Goal: Task Accomplishment & Management: Complete application form

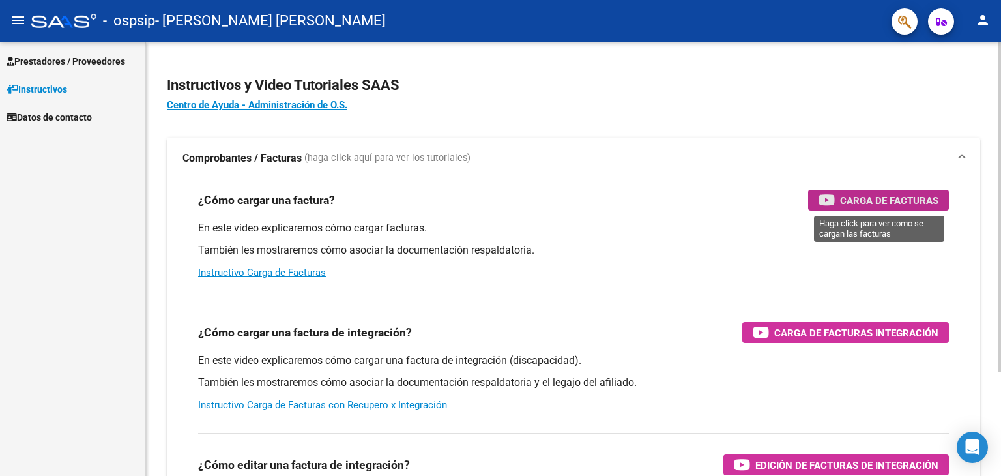
click at [866, 207] on span "Carga de Facturas" at bounding box center [889, 200] width 98 height 16
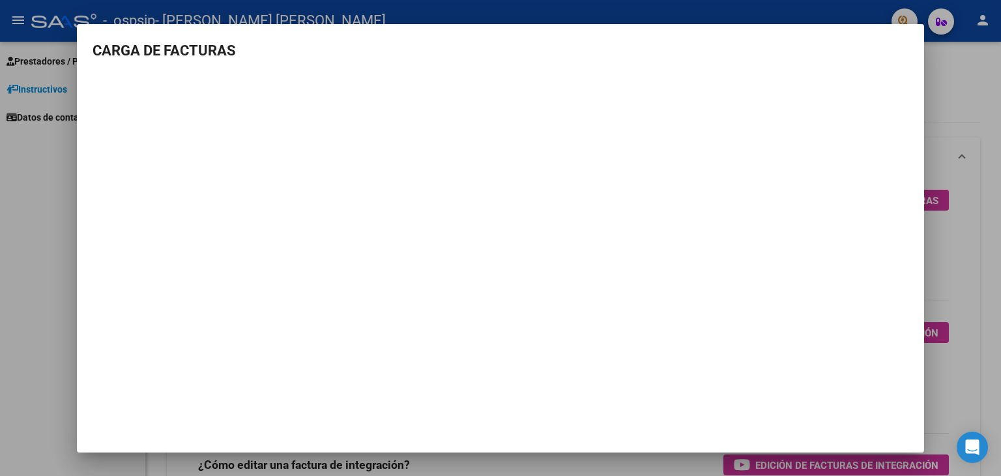
click at [971, 289] on div at bounding box center [500, 238] width 1001 height 476
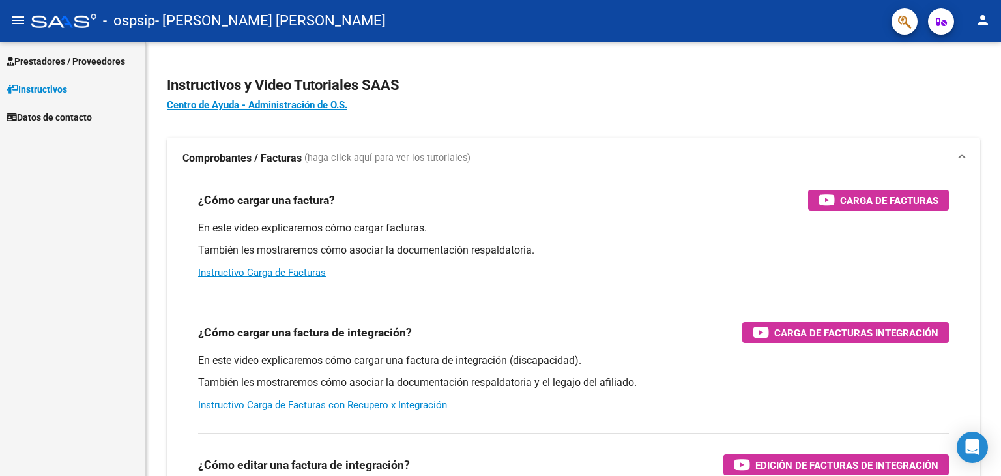
click at [63, 59] on span "Prestadores / Proveedores" at bounding box center [66, 61] width 119 height 14
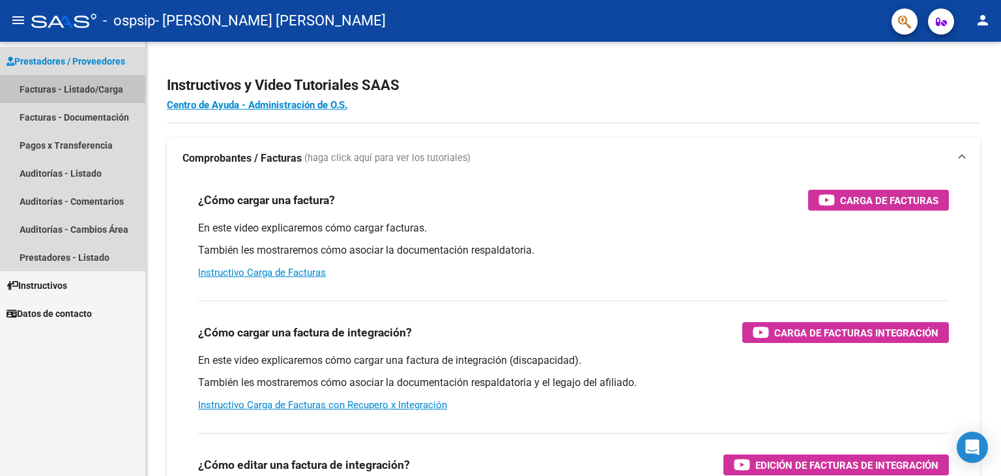
click at [104, 91] on link "Facturas - Listado/Carga" at bounding box center [72, 89] width 145 height 28
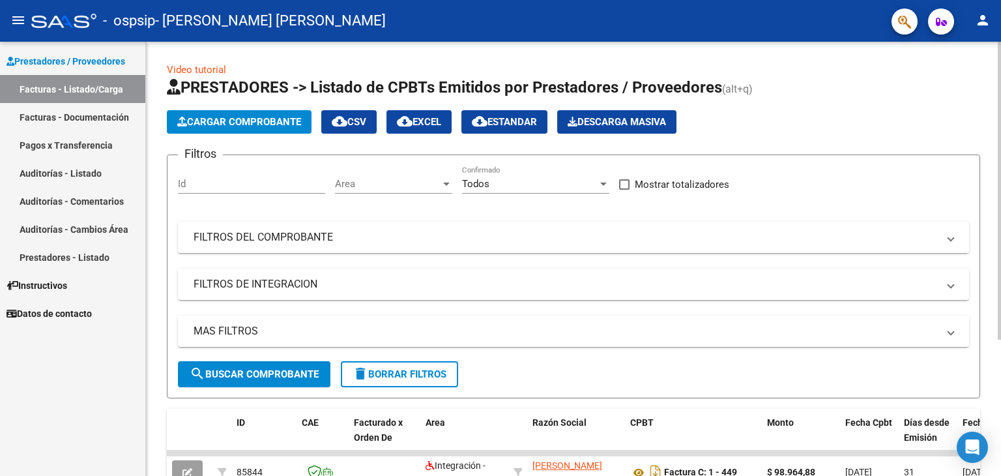
click at [227, 121] on span "Cargar Comprobante" at bounding box center [239, 122] width 124 height 12
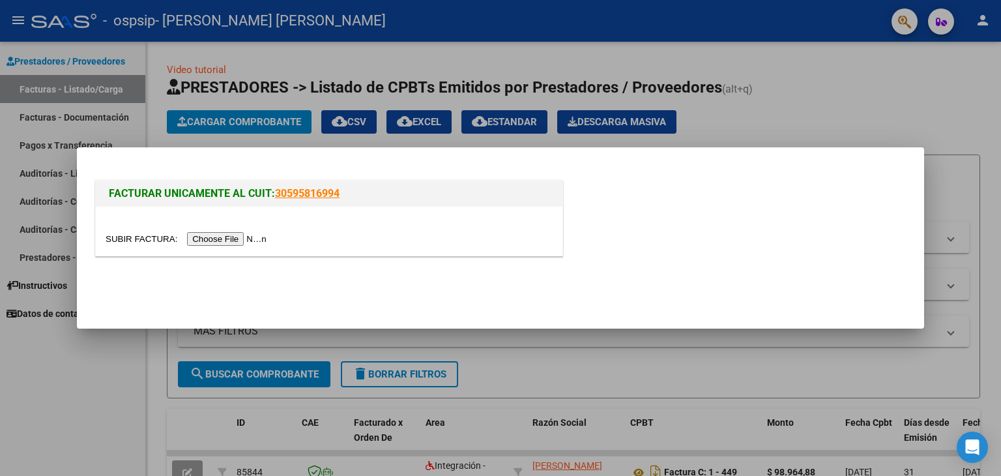
click at [222, 239] on input "file" at bounding box center [188, 239] width 165 height 14
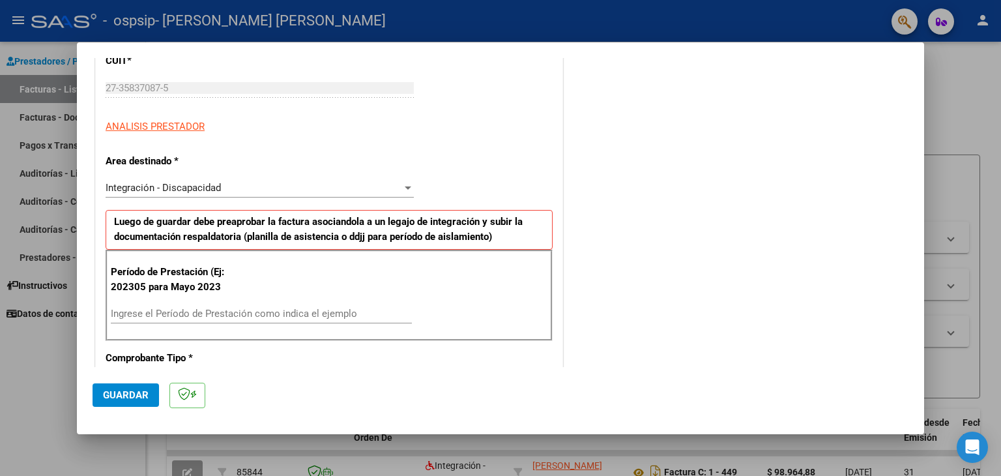
scroll to position [196, 0]
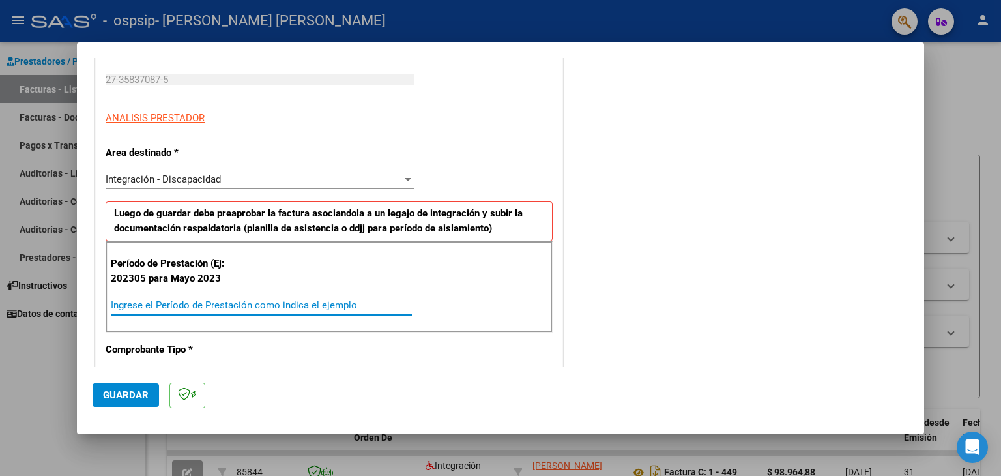
click at [173, 299] on input "Ingrese el Período de Prestación como indica el ejemplo" at bounding box center [261, 305] width 301 height 12
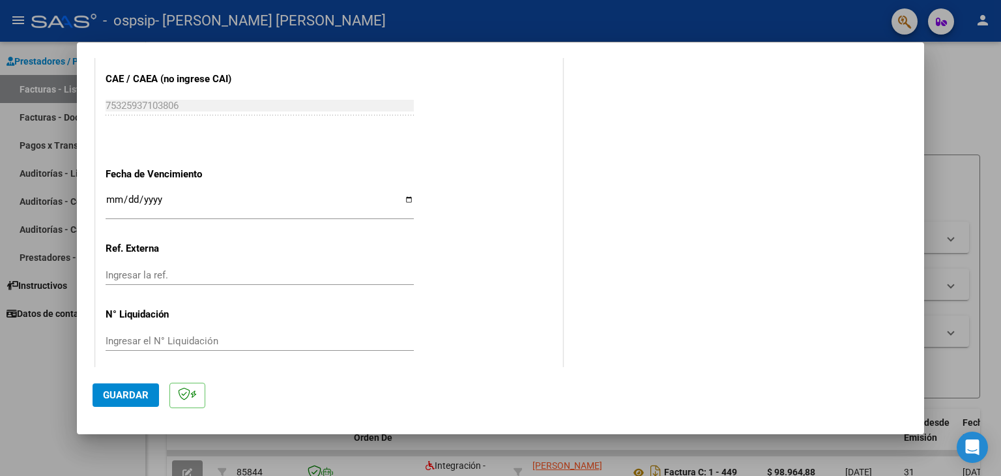
scroll to position [811, 0]
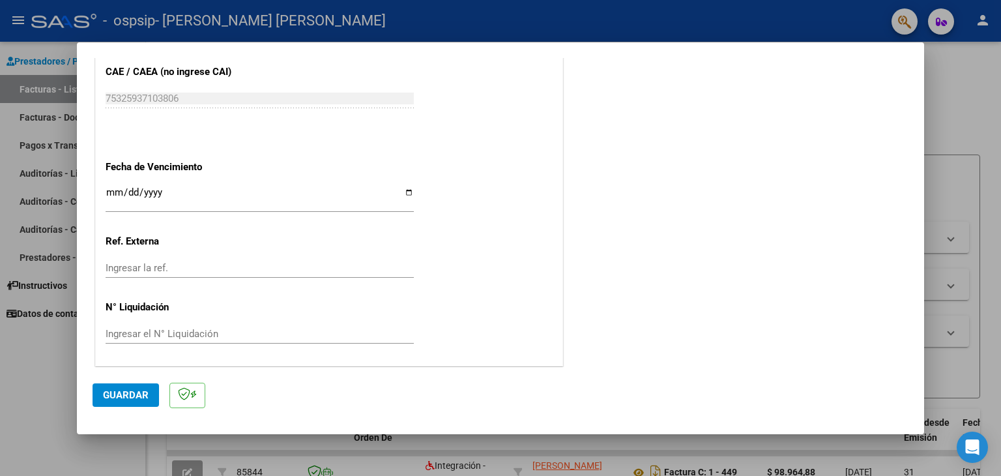
type input "202507"
click at [131, 395] on span "Guardar" at bounding box center [126, 395] width 46 height 12
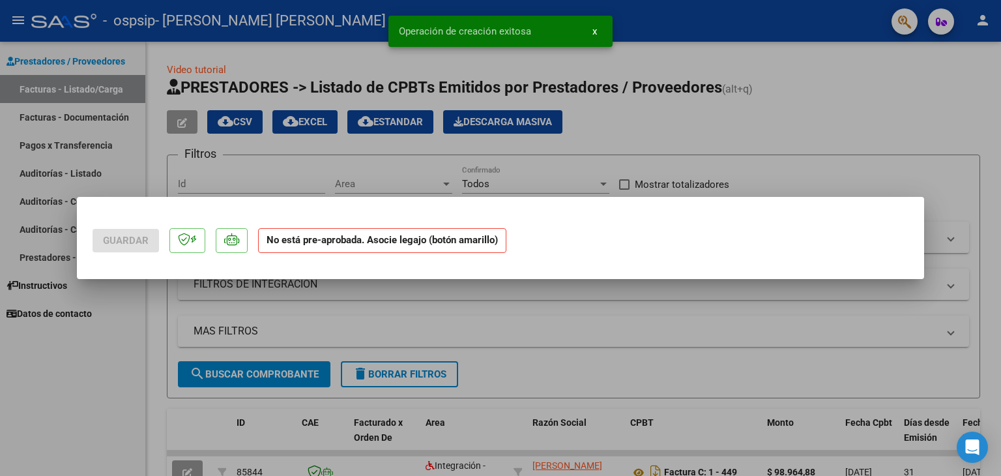
scroll to position [0, 0]
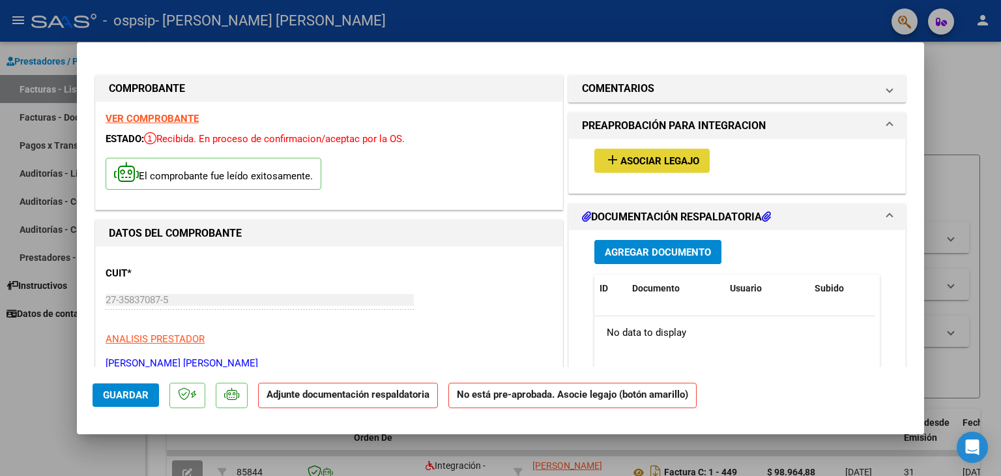
click at [630, 161] on span "Asociar Legajo" at bounding box center [659, 161] width 79 height 12
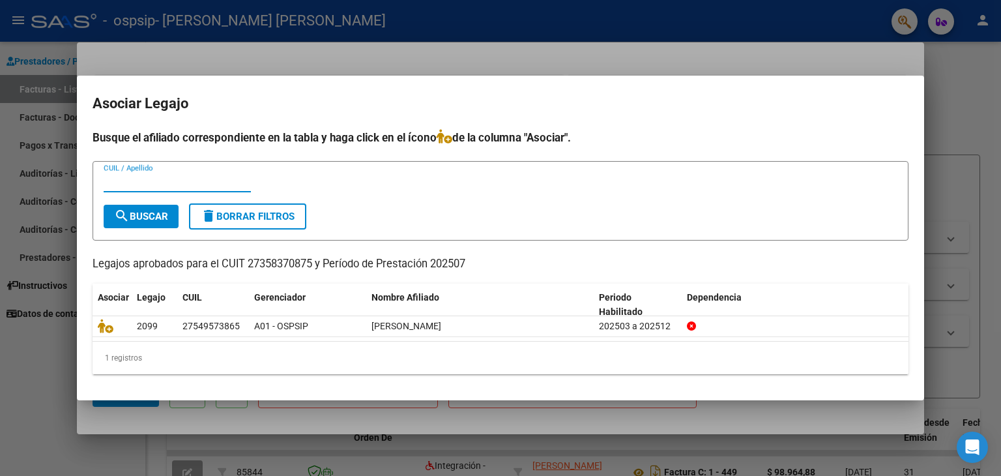
type input "2"
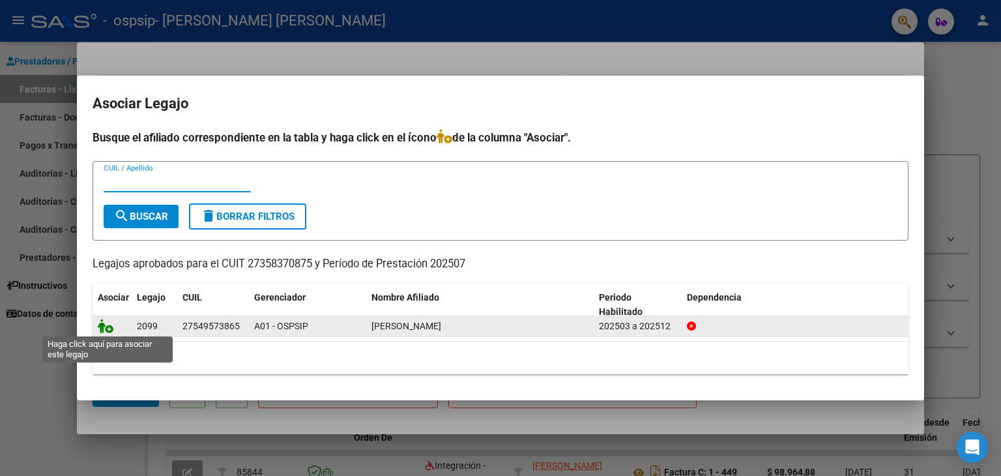
click at [106, 329] on icon at bounding box center [106, 326] width 16 height 14
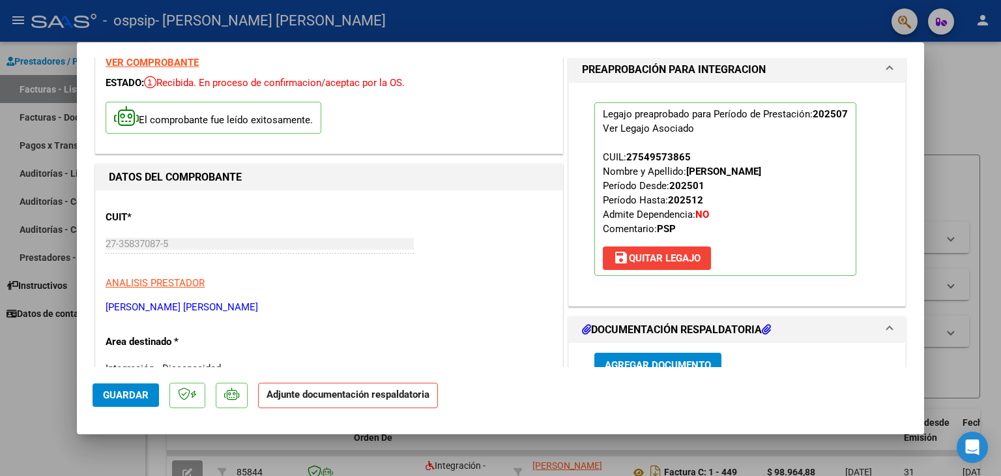
scroll to position [196, 0]
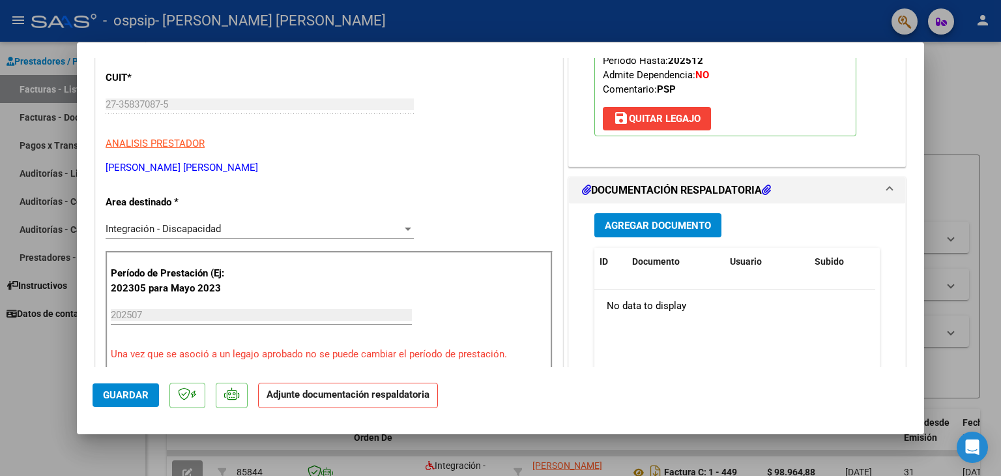
click at [689, 229] on span "Agregar Documento" at bounding box center [658, 226] width 106 height 12
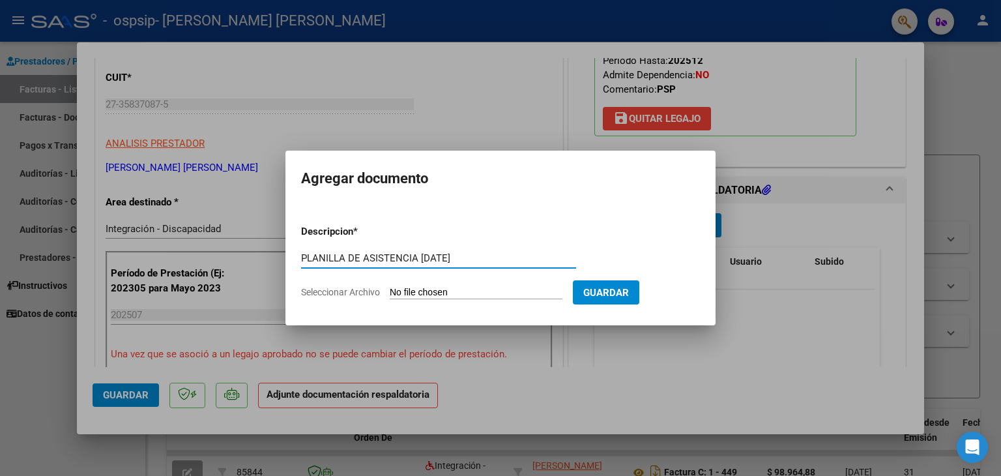
type input "PLANILLA DE ASISTENCIA JULIO 2025"
click at [427, 288] on input "Seleccionar Archivo" at bounding box center [476, 293] width 173 height 12
type input "C:\fakepath\ASISTENCIA CELESTE JULIO 2022.pdf"
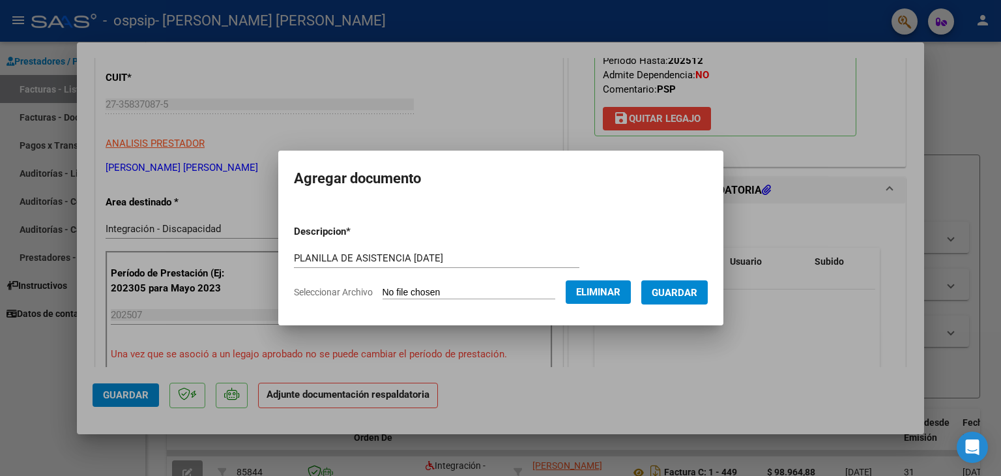
click at [695, 293] on span "Guardar" at bounding box center [675, 293] width 46 height 12
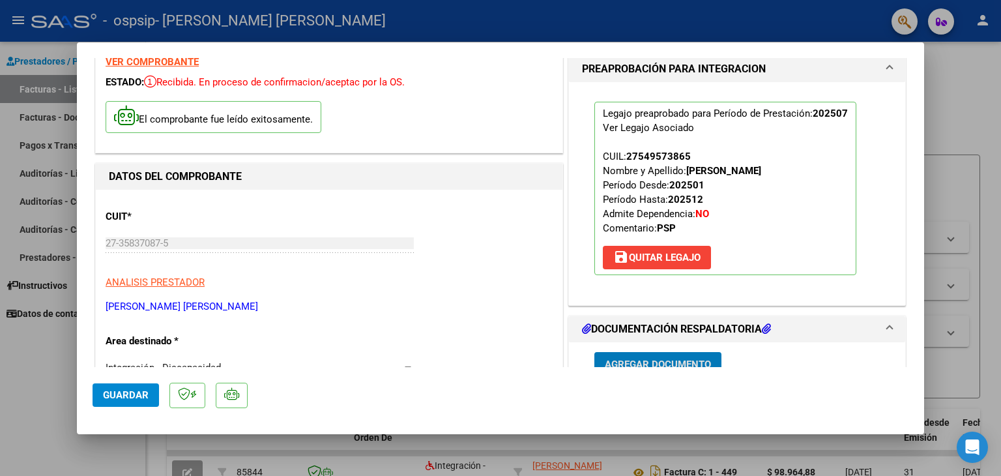
scroll to position [0, 0]
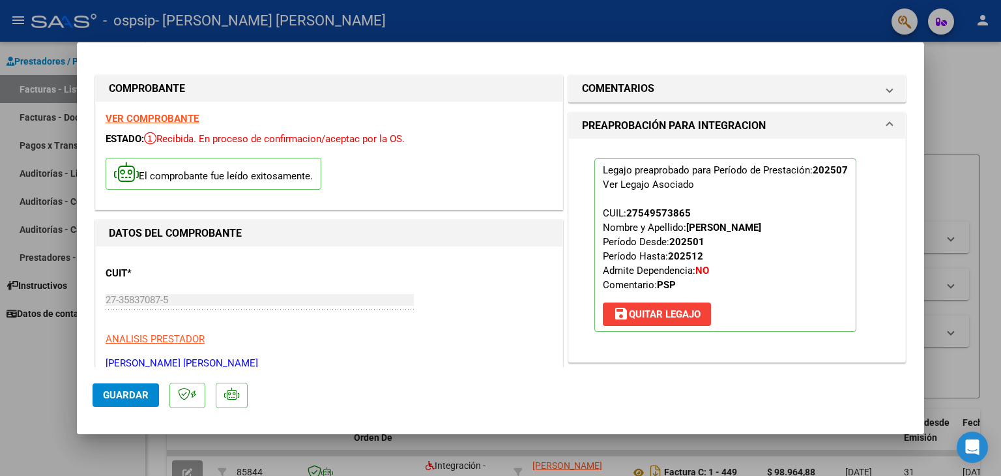
click at [177, 114] on strong "VER COMPROBANTE" at bounding box center [152, 119] width 93 height 12
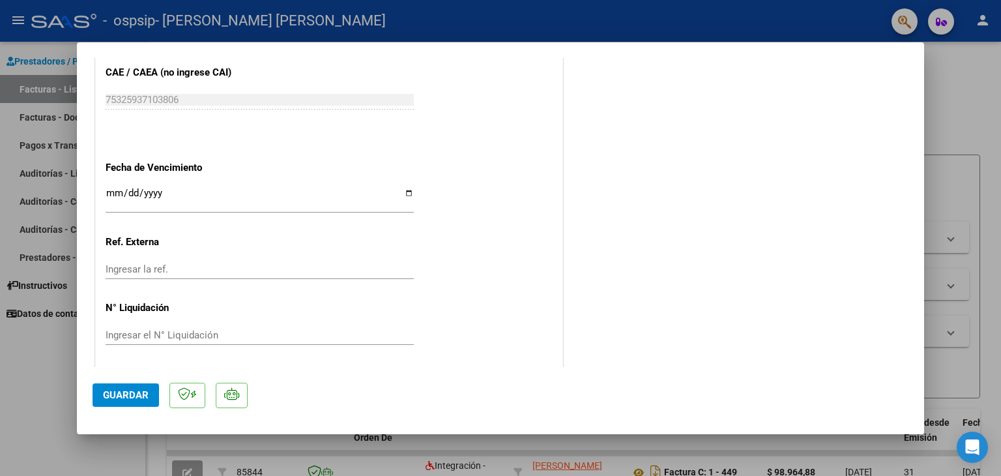
scroll to position [856, 0]
click at [130, 396] on span "Guardar" at bounding box center [126, 395] width 46 height 12
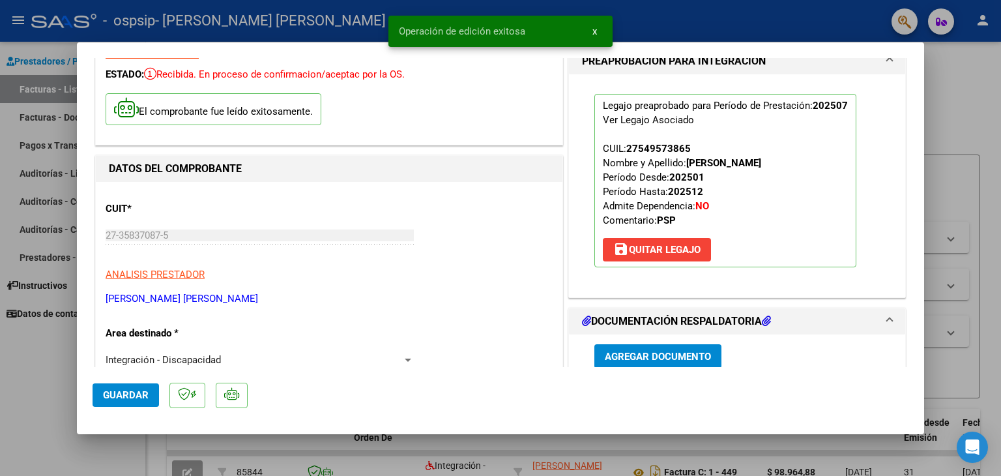
scroll to position [0, 0]
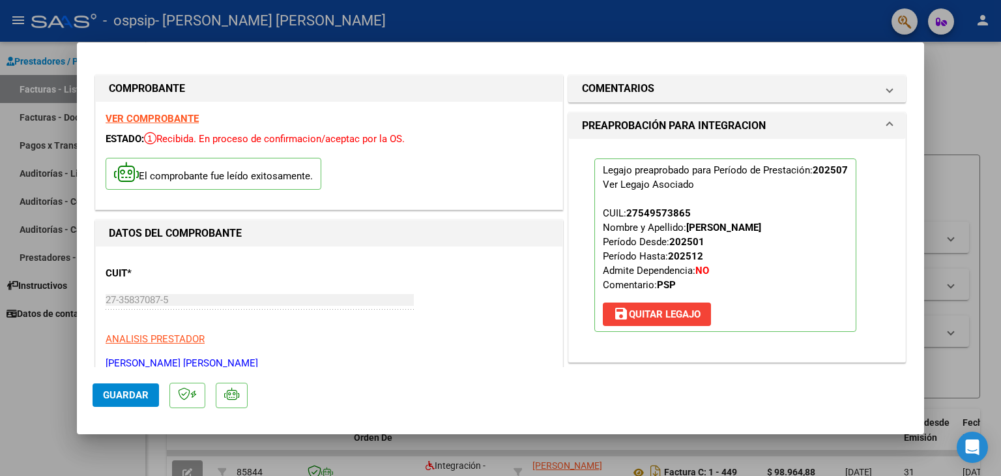
click at [980, 311] on div at bounding box center [500, 238] width 1001 height 476
type input "$ 0,00"
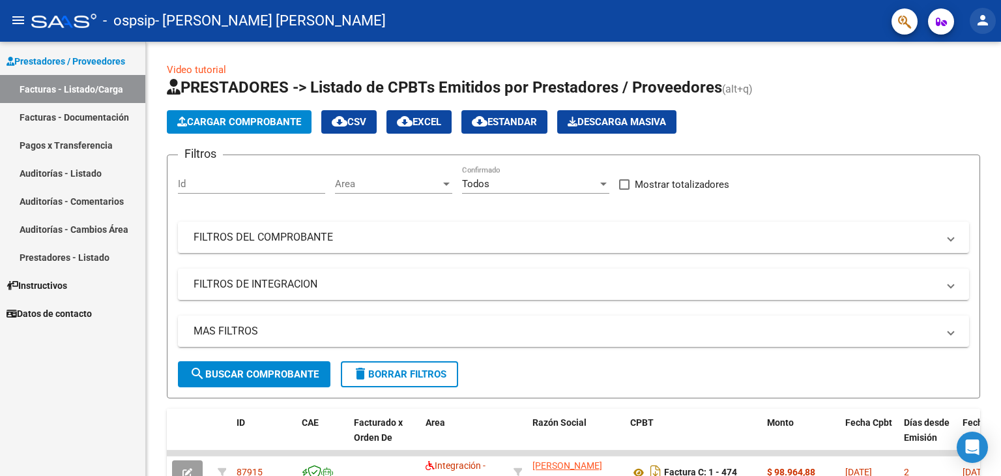
click at [974, 25] on button "person" at bounding box center [983, 21] width 26 height 26
click at [960, 81] on button "exit_to_app Salir" at bounding box center [956, 85] width 80 height 31
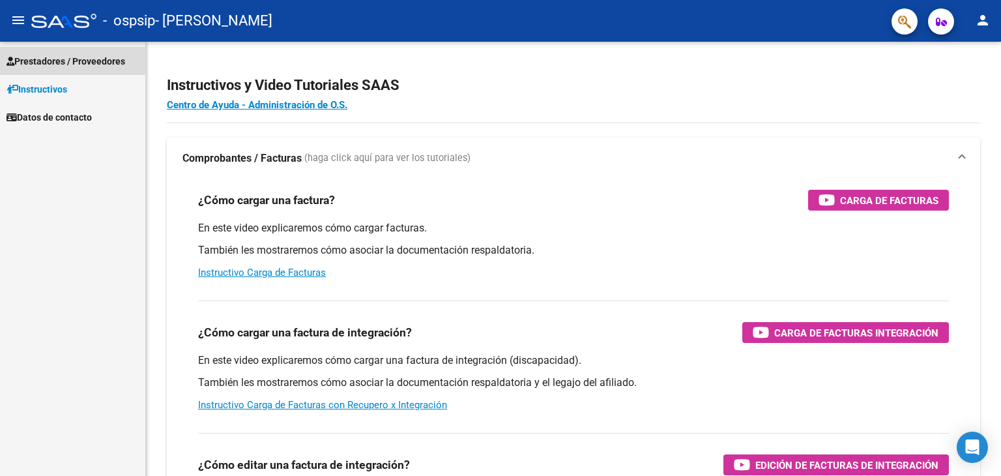
click at [109, 62] on span "Prestadores / Proveedores" at bounding box center [66, 61] width 119 height 14
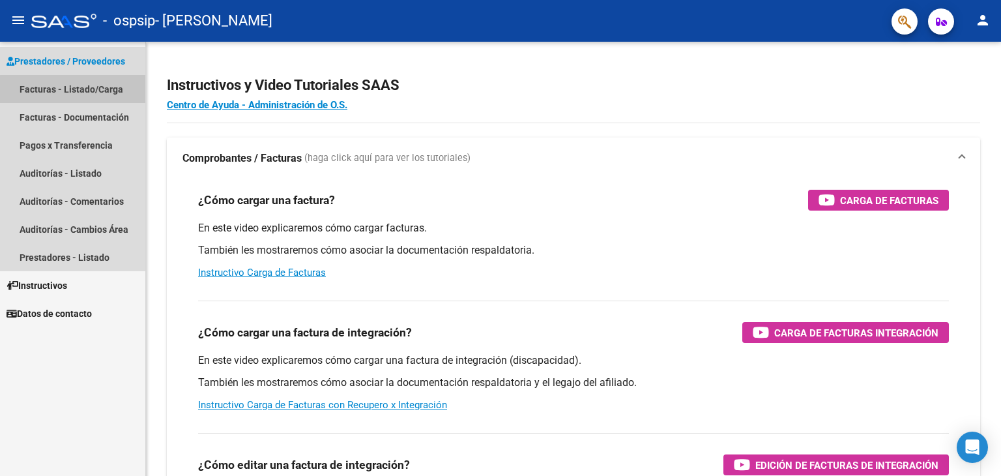
click at [113, 92] on link "Facturas - Listado/Carga" at bounding box center [72, 89] width 145 height 28
